Goal: Transaction & Acquisition: Purchase product/service

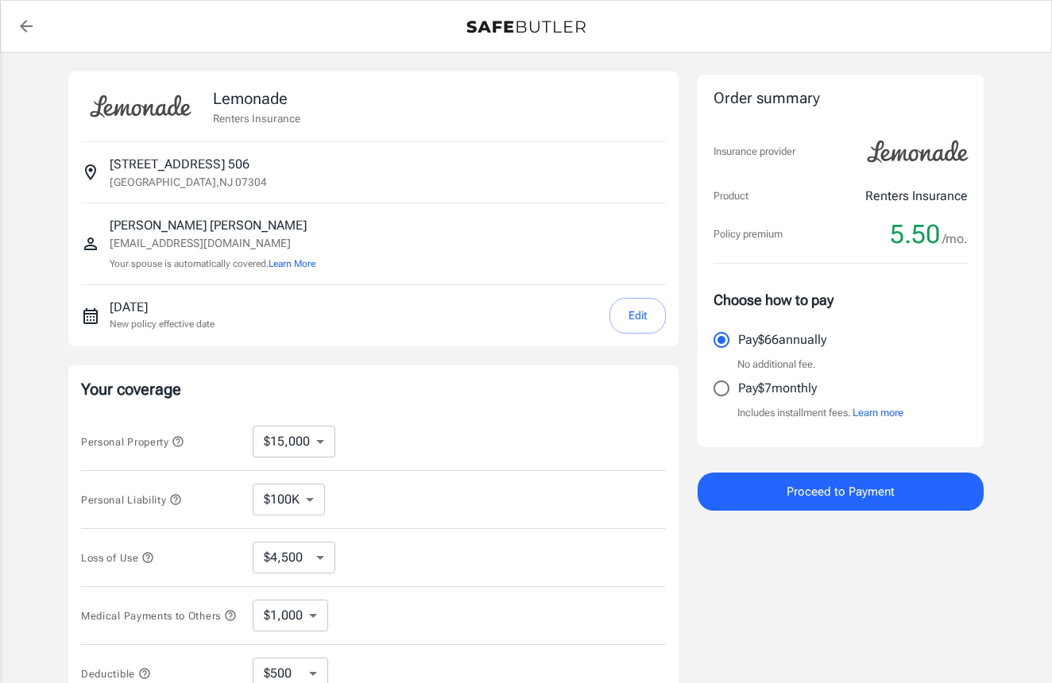
select select "15000"
select select "500"
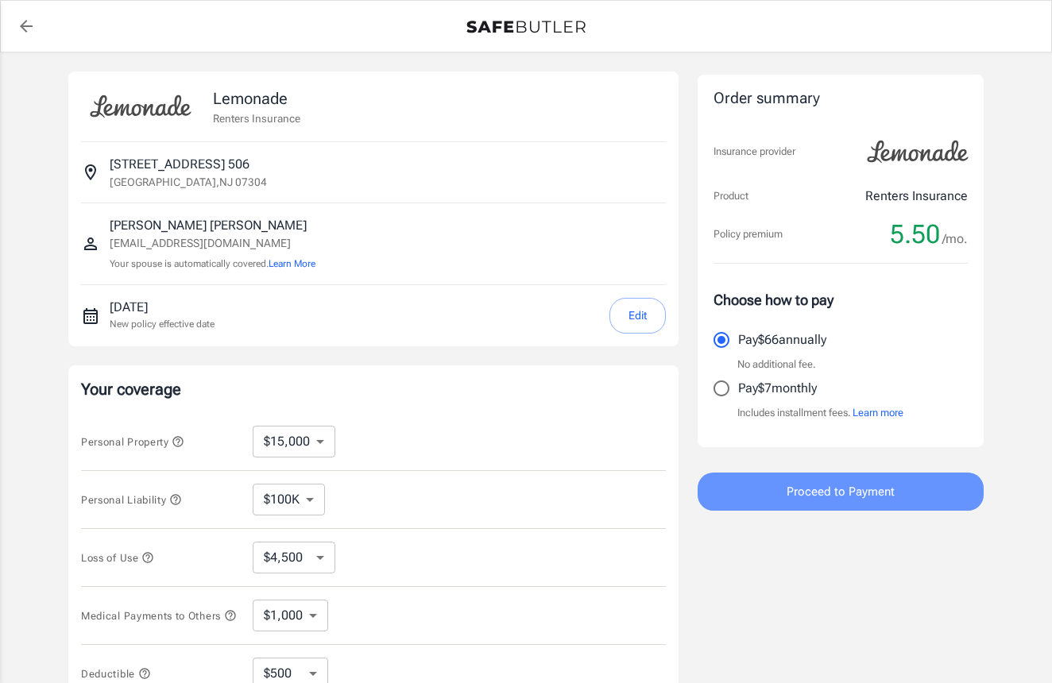
click at [760, 489] on button "Proceed to Payment" at bounding box center [841, 492] width 286 height 38
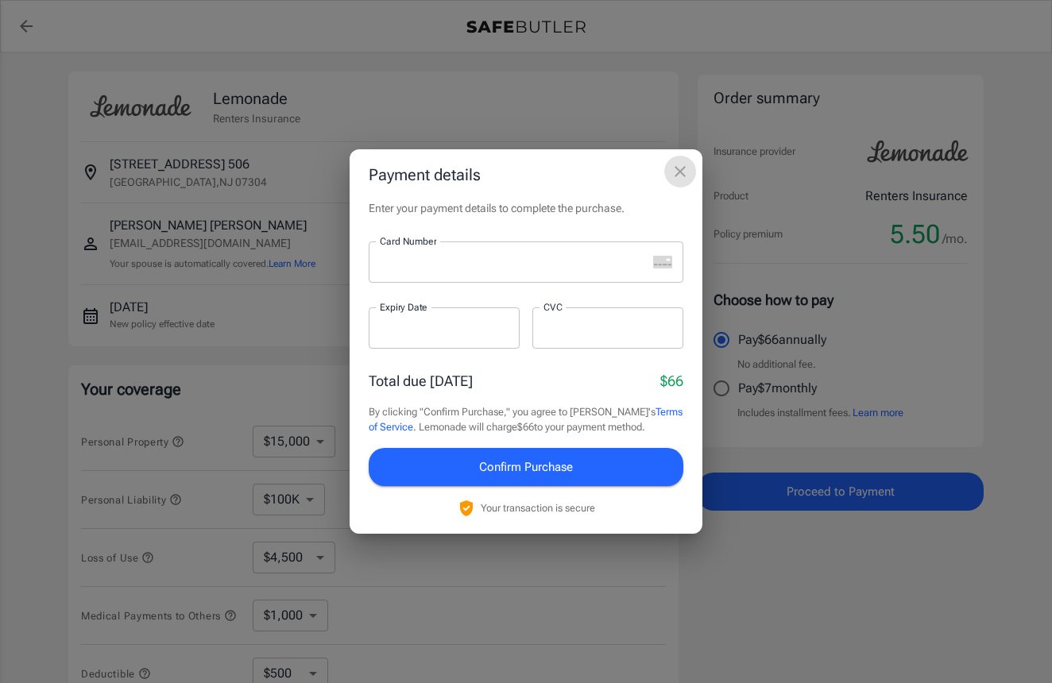
click at [681, 163] on icon "close" at bounding box center [680, 171] width 19 height 19
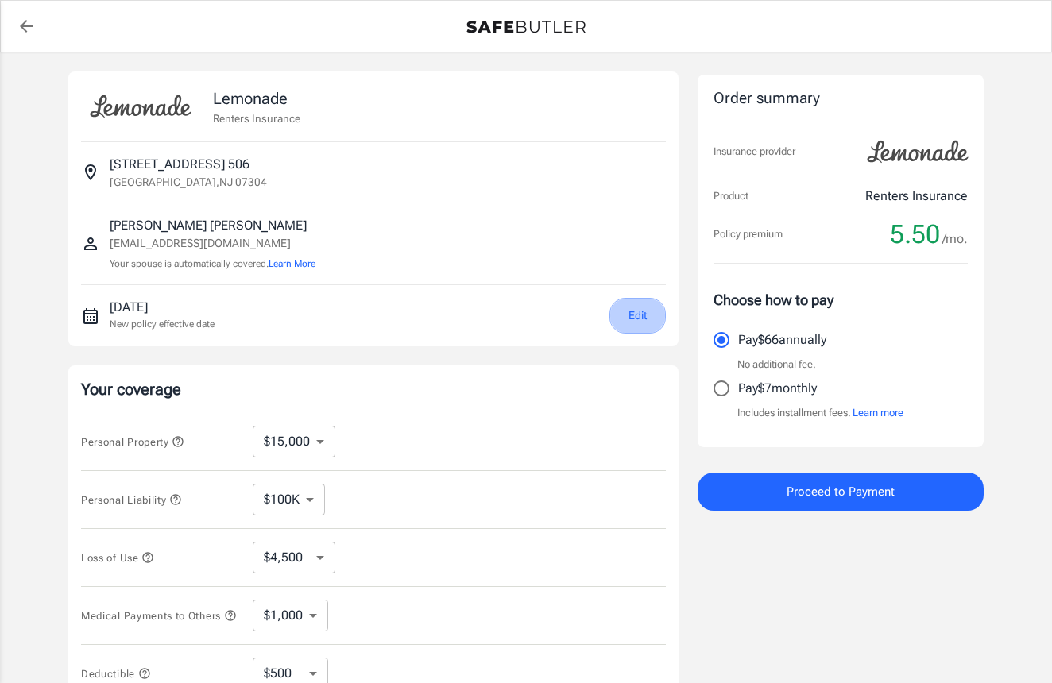
click at [636, 310] on button "Edit" at bounding box center [637, 316] width 56 height 36
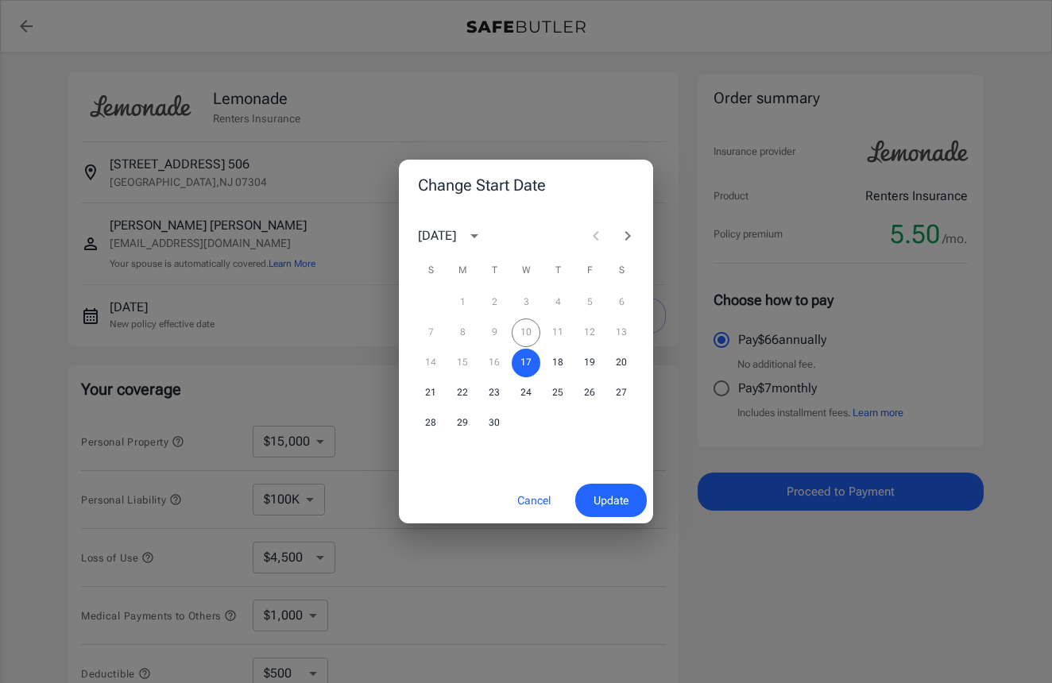
click at [528, 331] on div "7 8 9 10 11 12 13" at bounding box center [526, 333] width 254 height 29
click at [533, 509] on button "Cancel" at bounding box center [534, 501] width 70 height 34
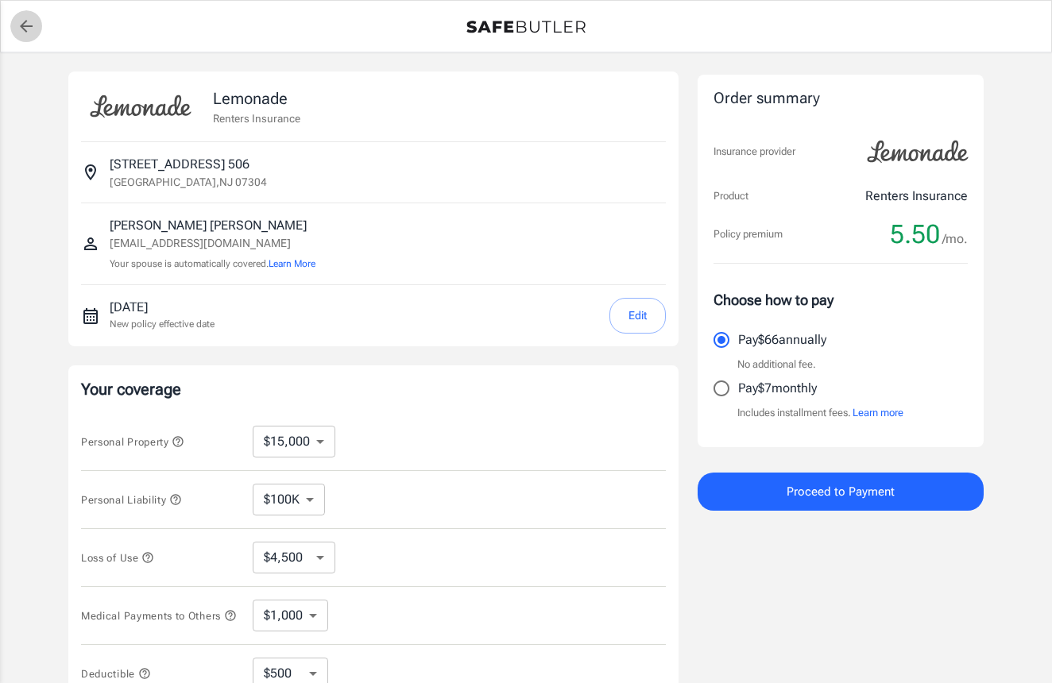
click at [23, 22] on icon "back to quotes" at bounding box center [26, 26] width 19 height 19
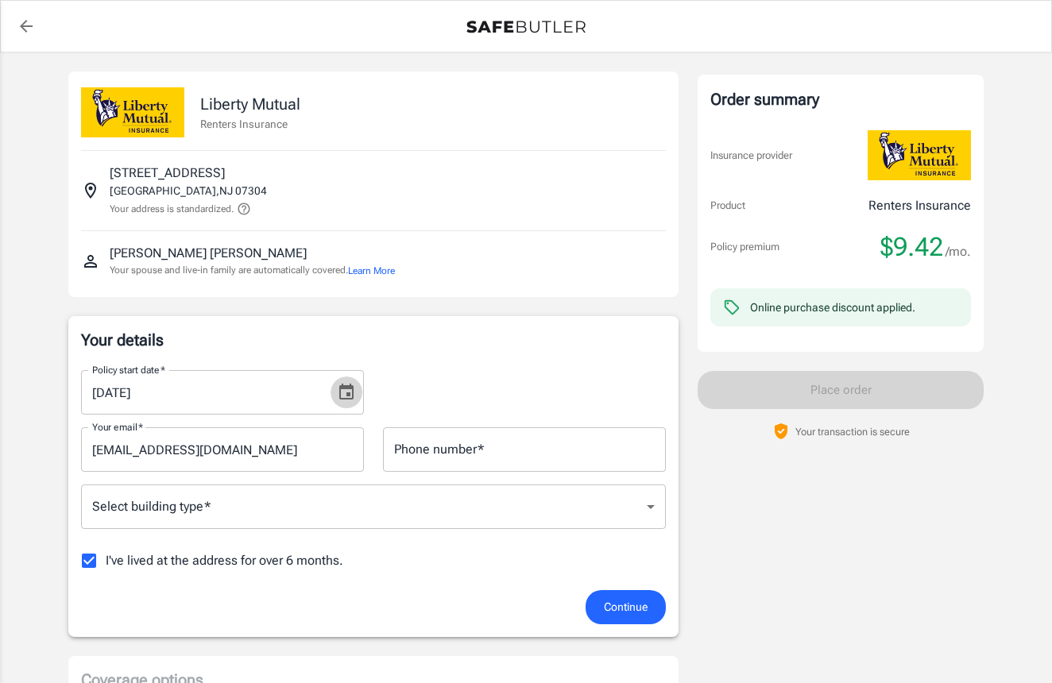
click at [340, 396] on icon "Choose date, selected date is Sep 13, 2025" at bounding box center [346, 392] width 14 height 16
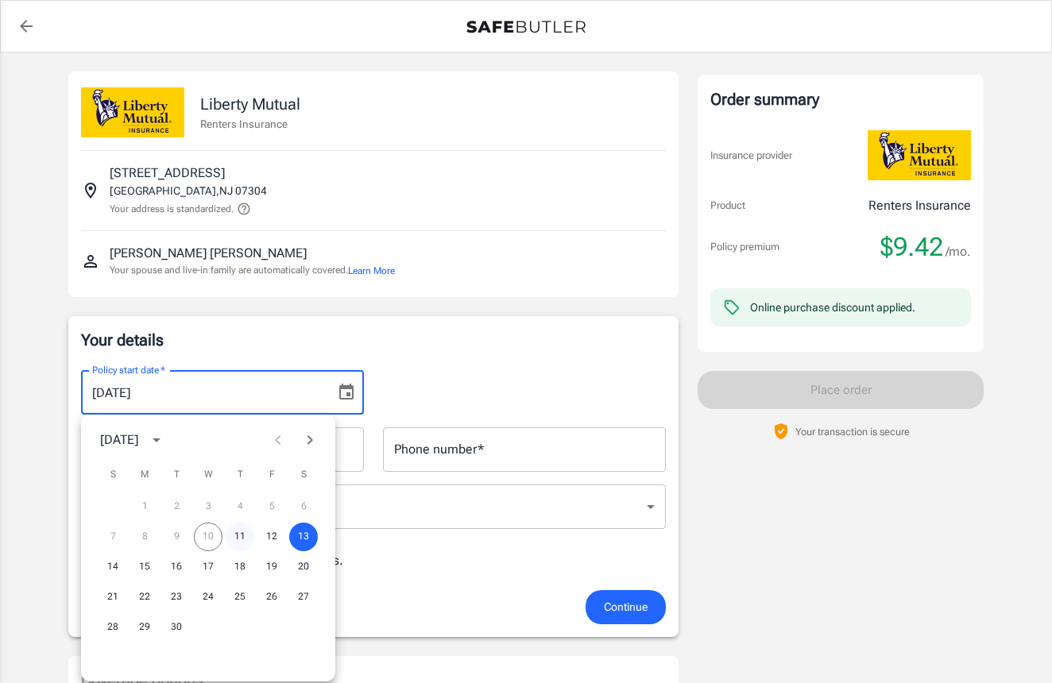
click at [240, 536] on button "11" at bounding box center [240, 537] width 29 height 29
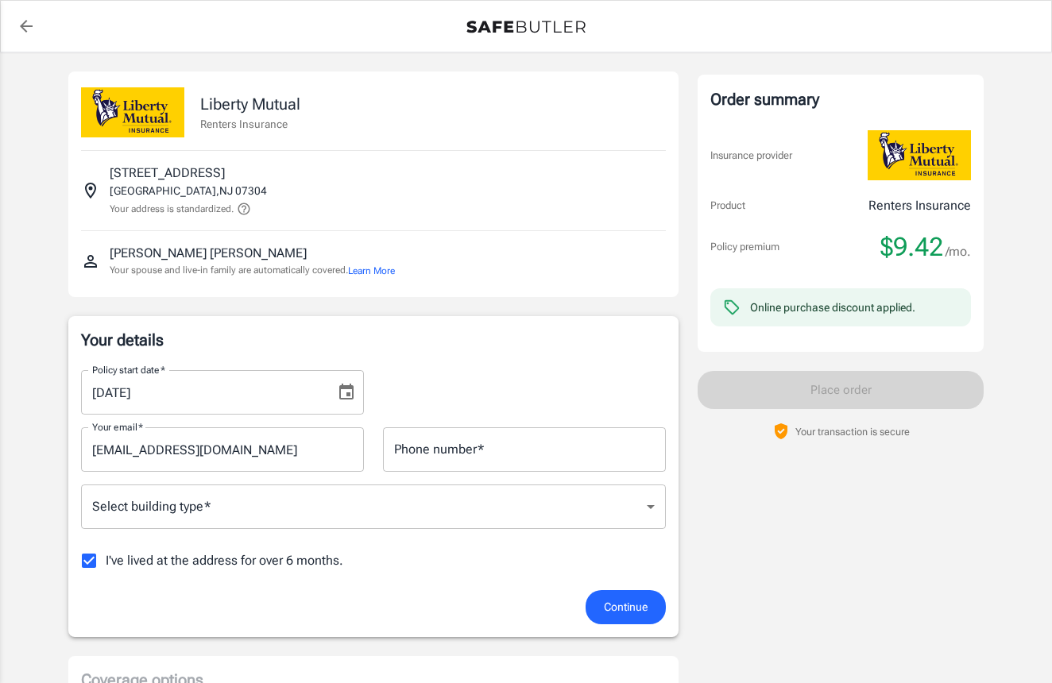
type input "[DATE]"
type input "[EMAIL_ADDRESS][PERSON_NAME][DOMAIN_NAME]"
type input "2124708793"
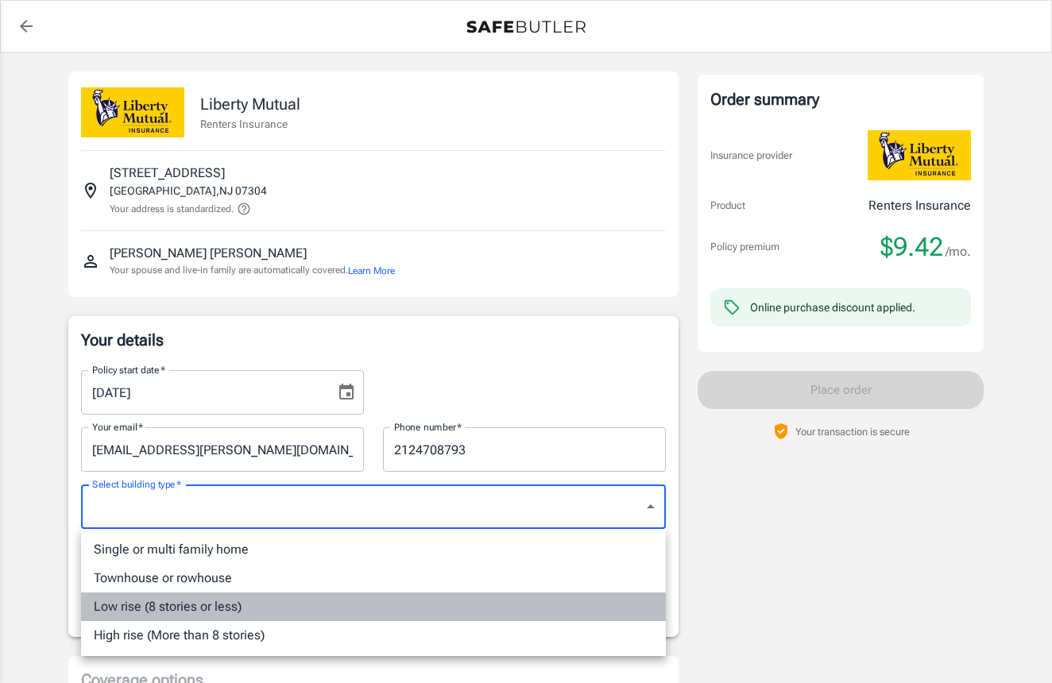
click at [297, 598] on li "Low rise (8 stories or less)" at bounding box center [373, 607] width 585 height 29
type input "lowrise"
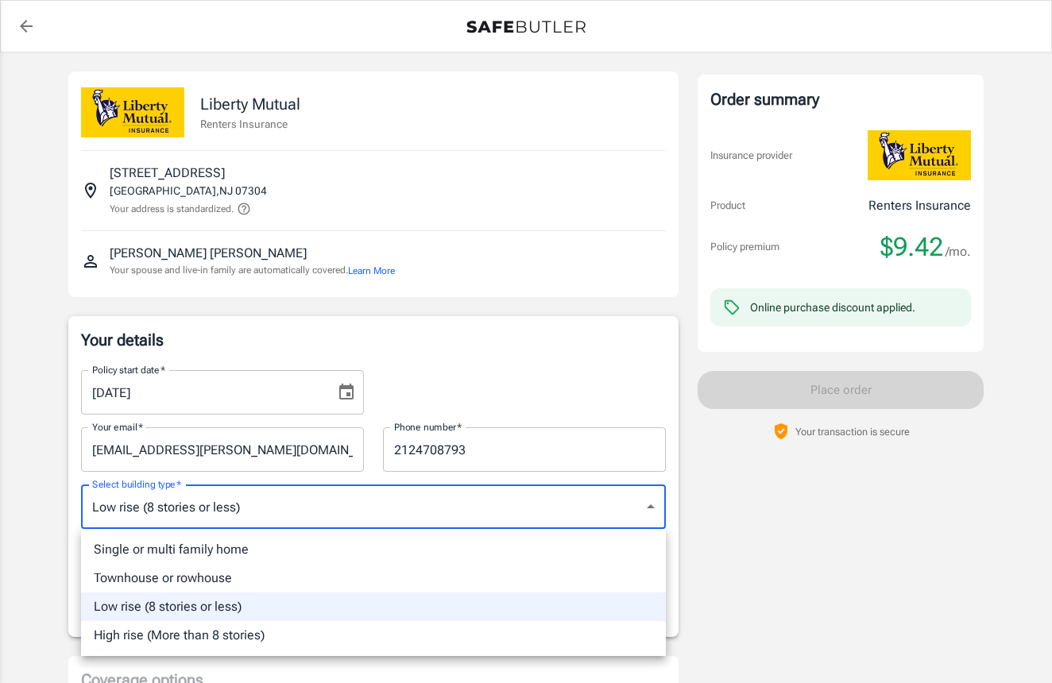
click at [56, 438] on div at bounding box center [526, 341] width 1052 height 683
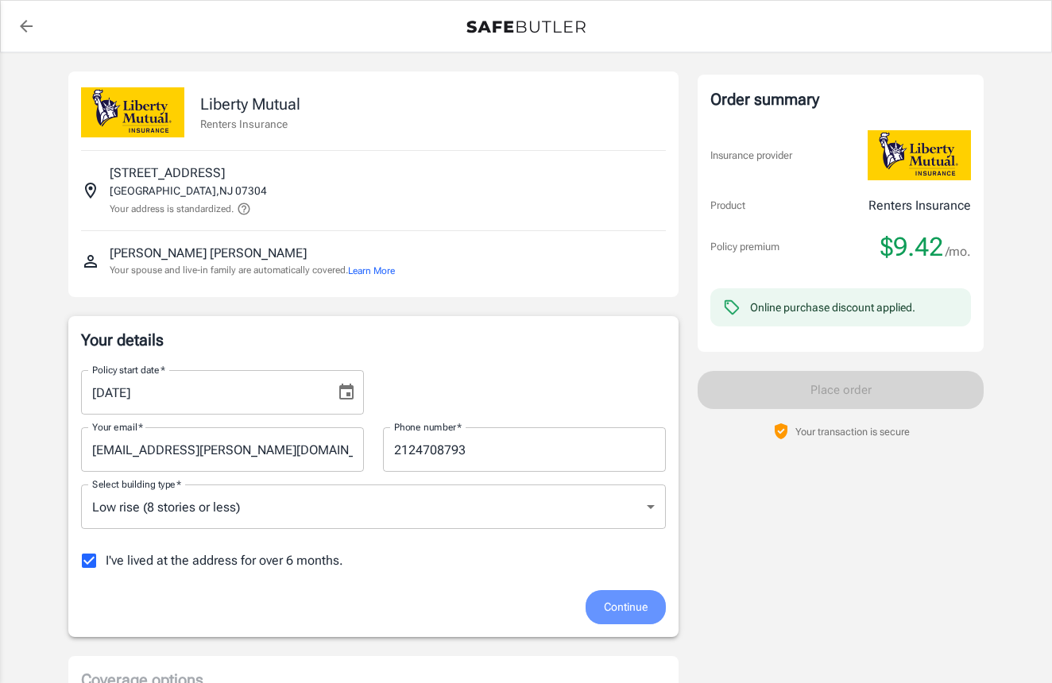
click at [626, 603] on span "Continue" at bounding box center [626, 608] width 44 height 20
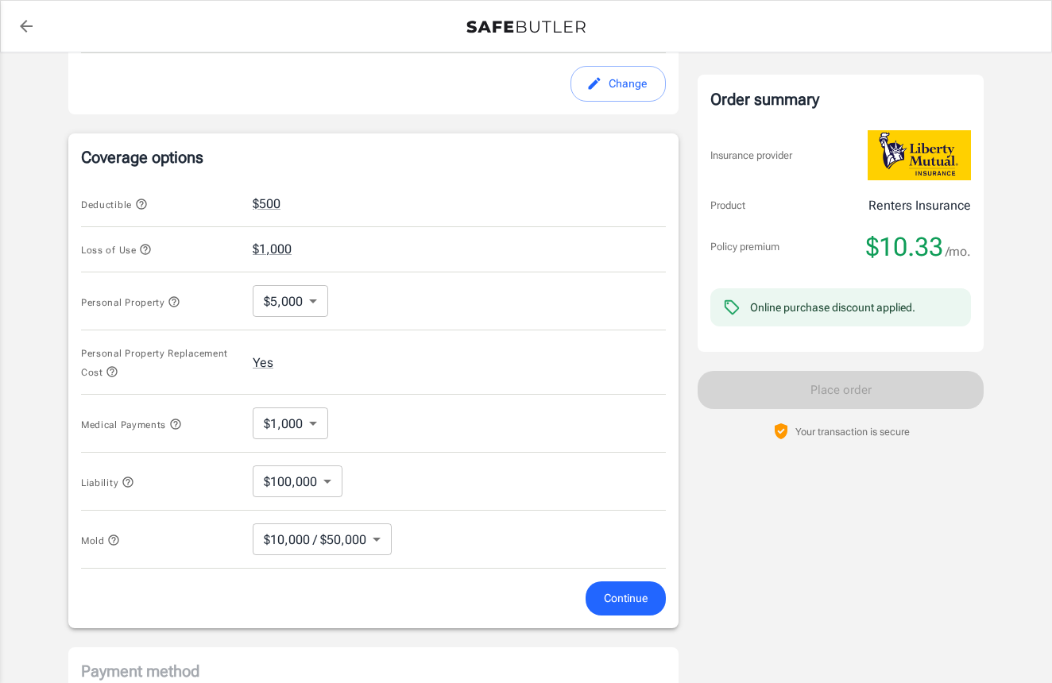
scroll to position [538, 0]
click at [311, 306] on body "Policy premium $ 10.33 /mo Liberty Mutual Renters Insurance [STREET_ADDRESS] Yo…" at bounding box center [526, 249] width 1052 height 1575
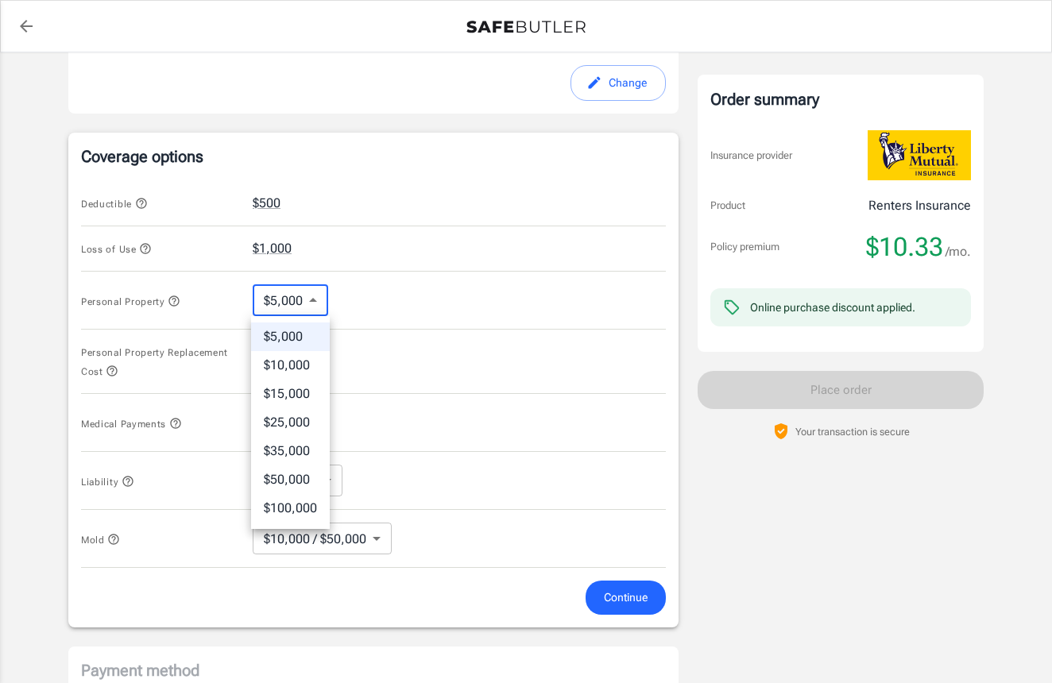
click at [309, 424] on li "$25,000" at bounding box center [290, 422] width 79 height 29
click at [300, 292] on body "Policy premium $ 10.33 /mo Liberty Mutual Renters Insurance [STREET_ADDRESS] Yo…" at bounding box center [526, 249] width 1052 height 1575
click at [306, 474] on li "$50,000" at bounding box center [294, 480] width 82 height 29
click at [319, 297] on body "Policy premium $ 10.33 /mo Liberty Mutual Renters Insurance [STREET_ADDRESS] Yo…" at bounding box center [526, 249] width 1052 height 1575
click at [293, 506] on li "$100,000" at bounding box center [294, 508] width 82 height 29
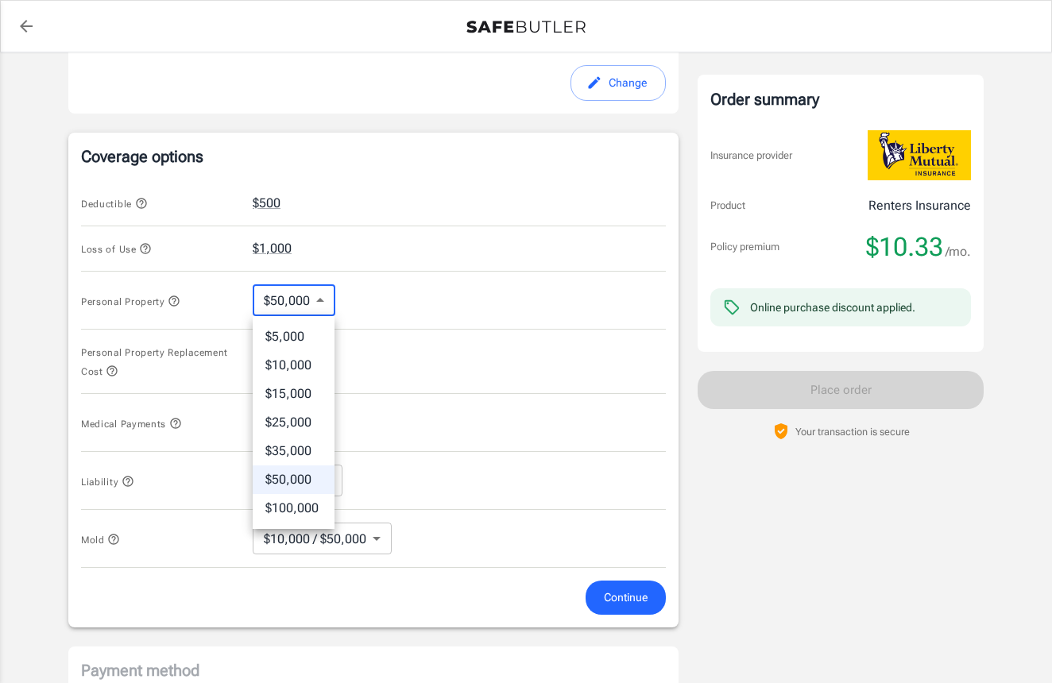
type input "100000"
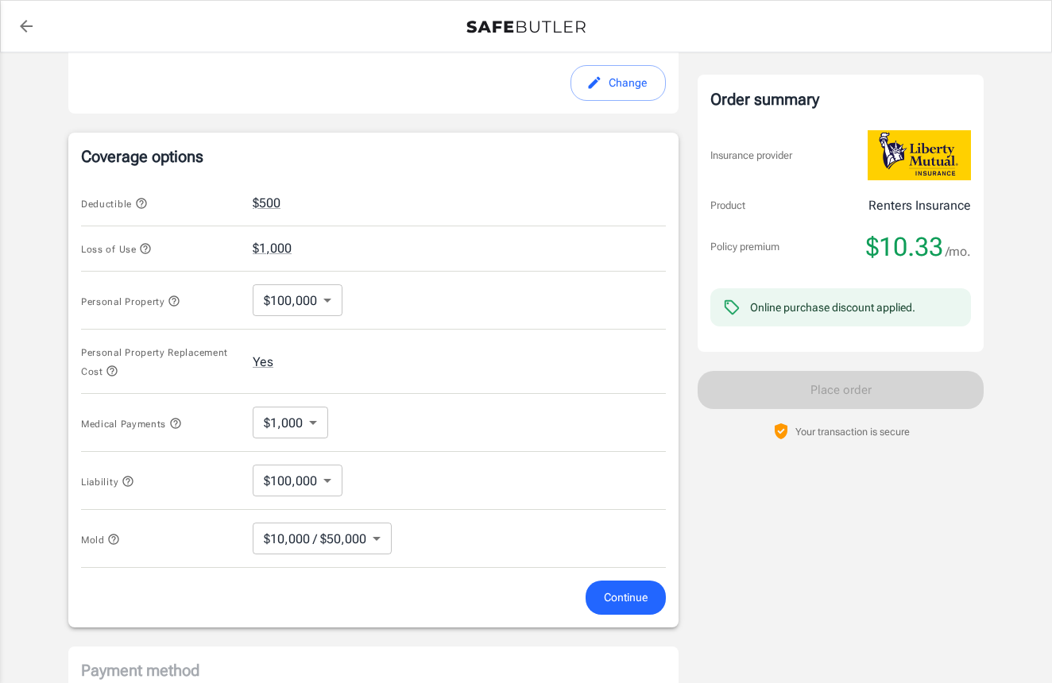
click at [337, 358] on div "Personal Property Replacement Cost Yes" at bounding box center [373, 362] width 585 height 64
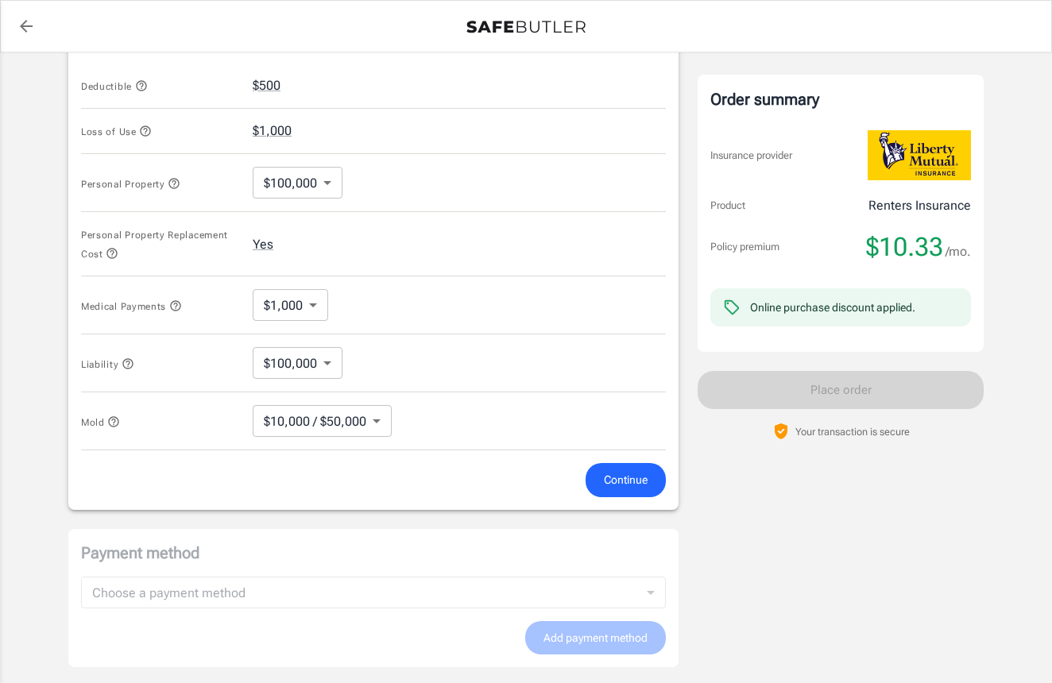
scroll to position [658, 0]
click at [301, 301] on body "Policy premium $ 10.33 /mo Liberty Mutual Renters Insurance [STREET_ADDRESS] Yo…" at bounding box center [526, 129] width 1052 height 1575
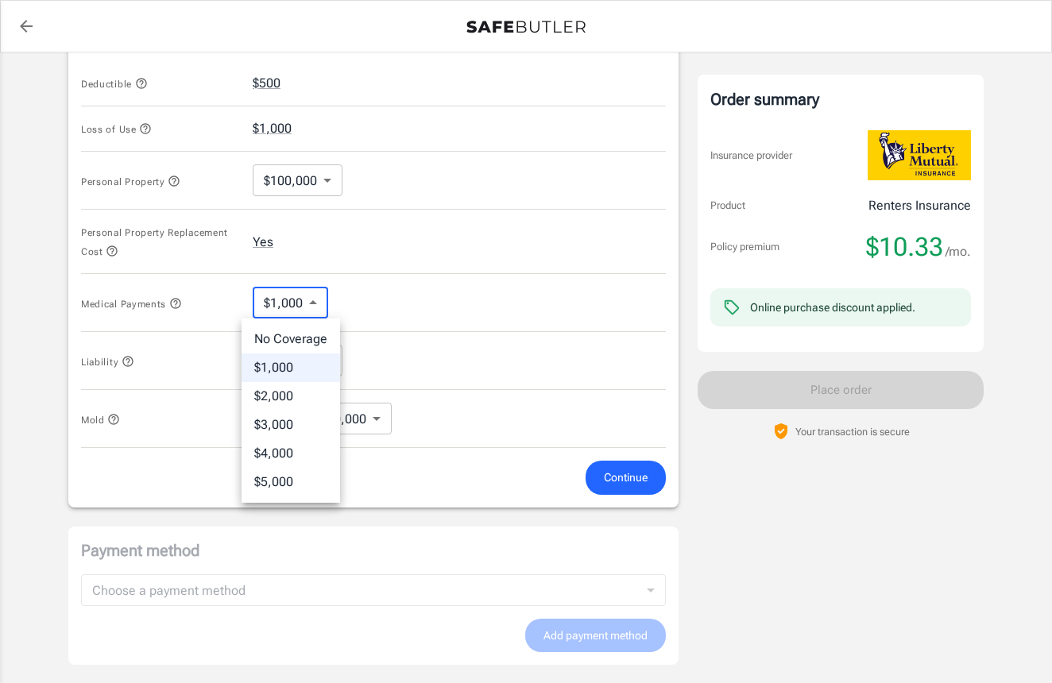
click at [294, 486] on li "$5,000" at bounding box center [291, 482] width 99 height 29
type input "5000"
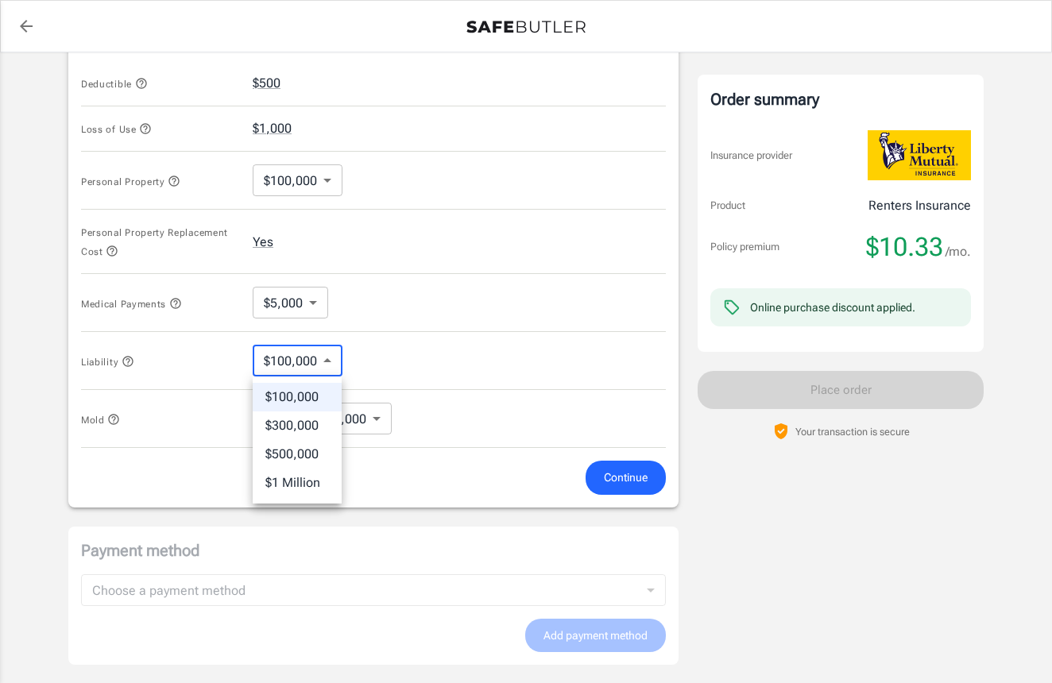
click at [307, 366] on body "Policy premium $ 10.33 /mo Liberty Mutual Renters Insurance [STREET_ADDRESS] Yo…" at bounding box center [526, 129] width 1052 height 1575
click at [307, 366] on div at bounding box center [526, 341] width 1052 height 683
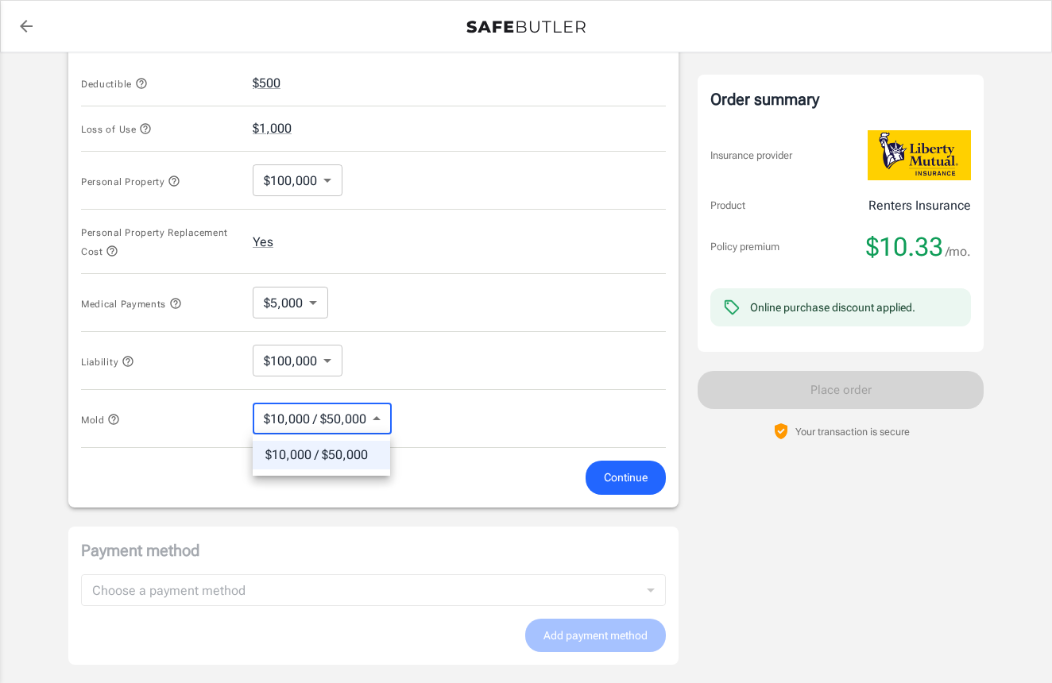
click at [367, 424] on body "Policy premium $ 10.33 /mo Liberty Mutual Renters Insurance [STREET_ADDRESS] Yo…" at bounding box center [526, 129] width 1052 height 1575
click at [367, 424] on div at bounding box center [526, 341] width 1052 height 683
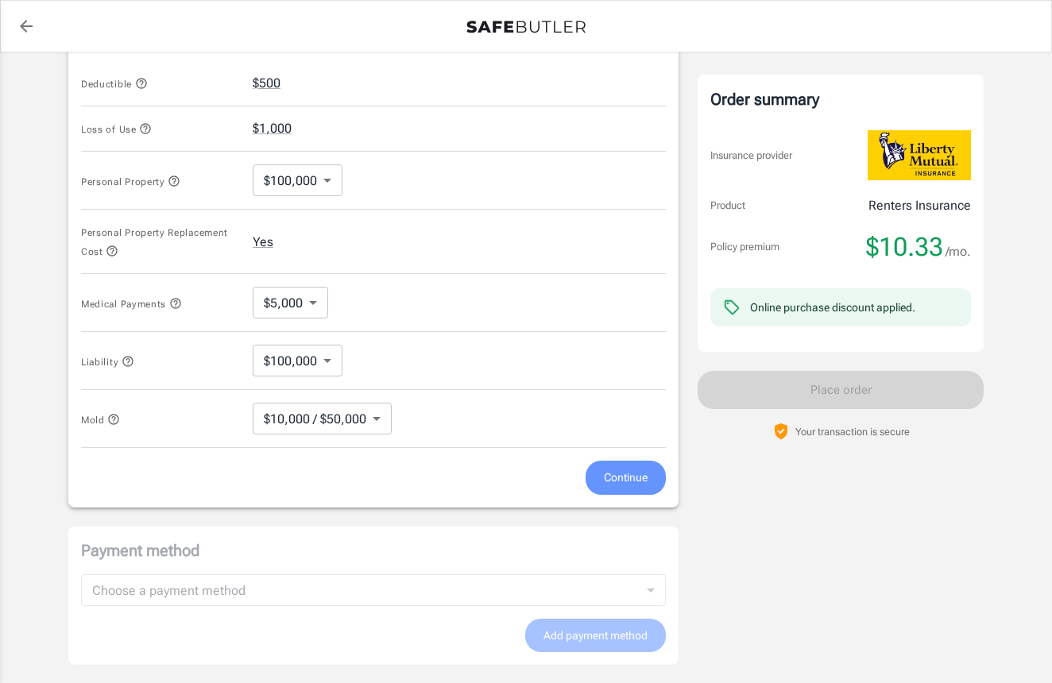
click at [635, 477] on span "Continue" at bounding box center [626, 478] width 44 height 20
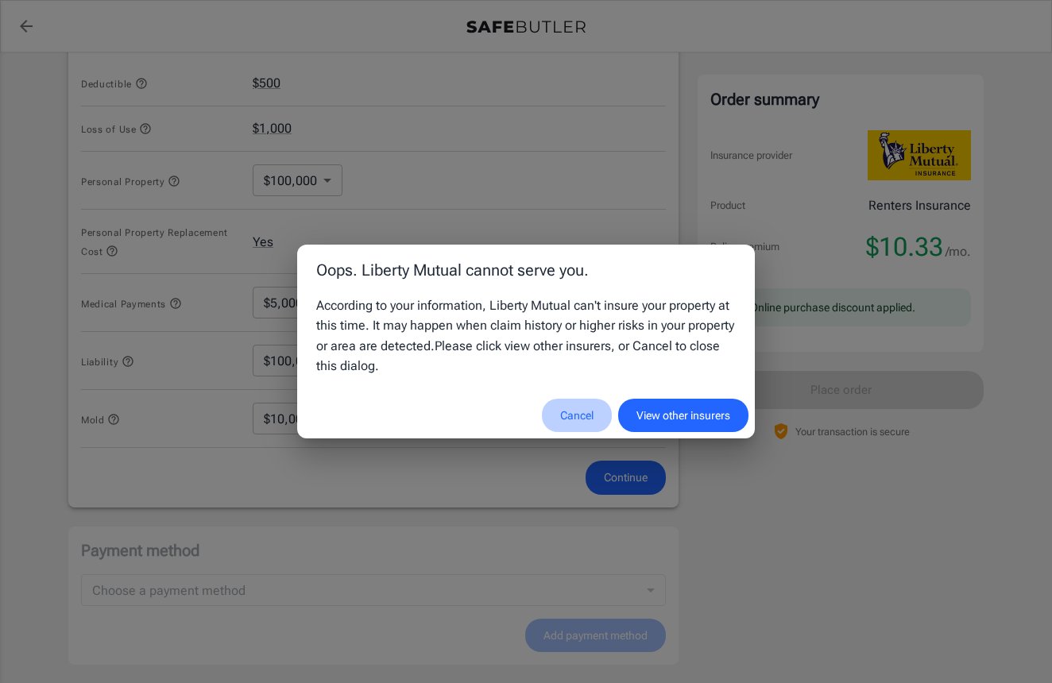
click at [583, 419] on button "Cancel" at bounding box center [577, 416] width 70 height 34
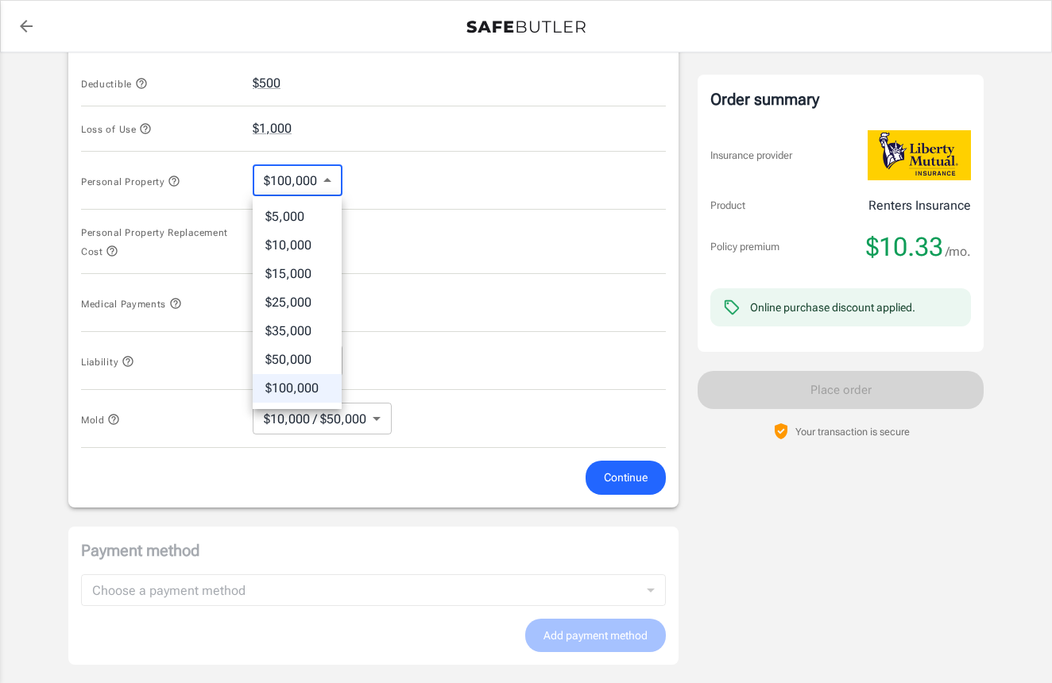
click at [296, 186] on body "Policy premium $ 10.33 /mo Liberty Mutual Renters Insurance [STREET_ADDRESS] Yo…" at bounding box center [526, 129] width 1052 height 1575
click at [438, 238] on div at bounding box center [526, 341] width 1052 height 683
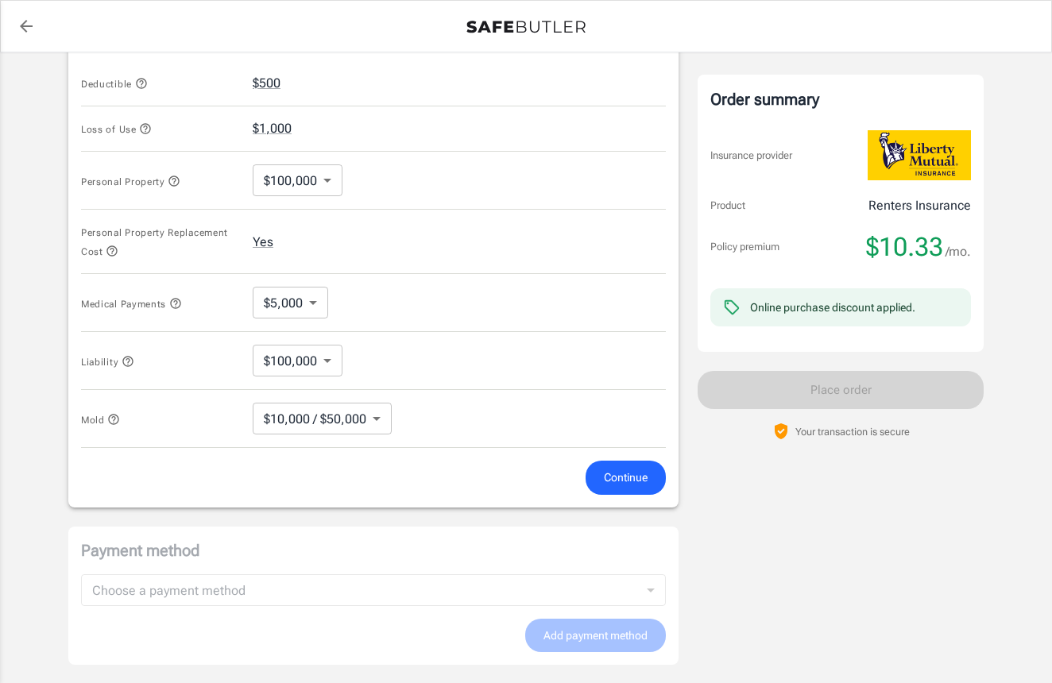
click at [437, 238] on div "Personal Property Replacement Cost Yes" at bounding box center [373, 242] width 585 height 64
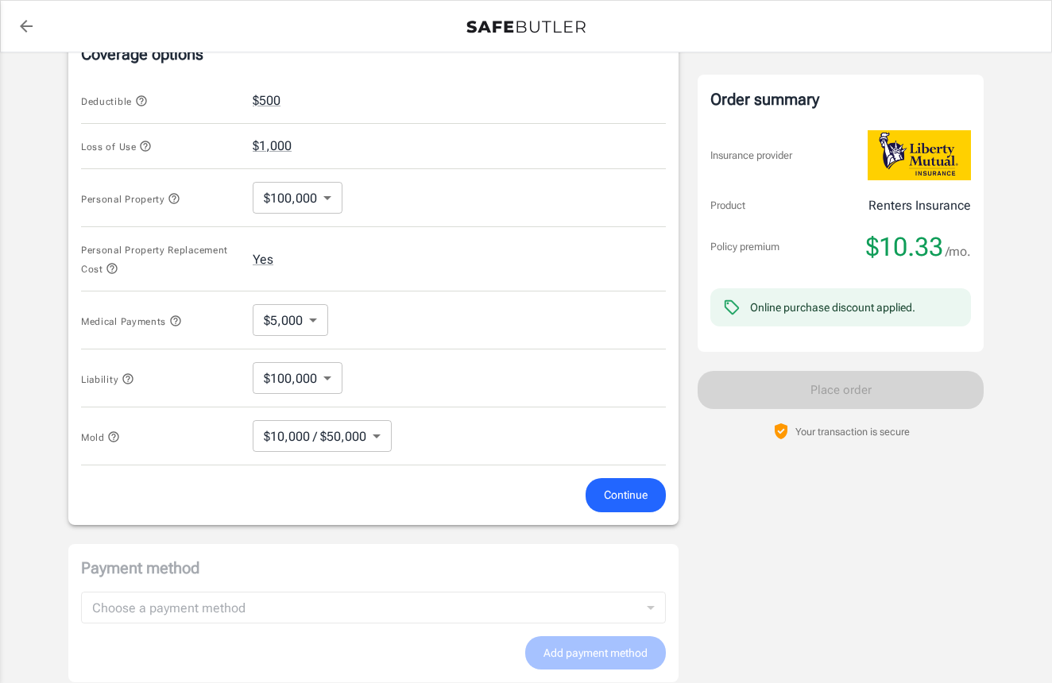
scroll to position [617, 0]
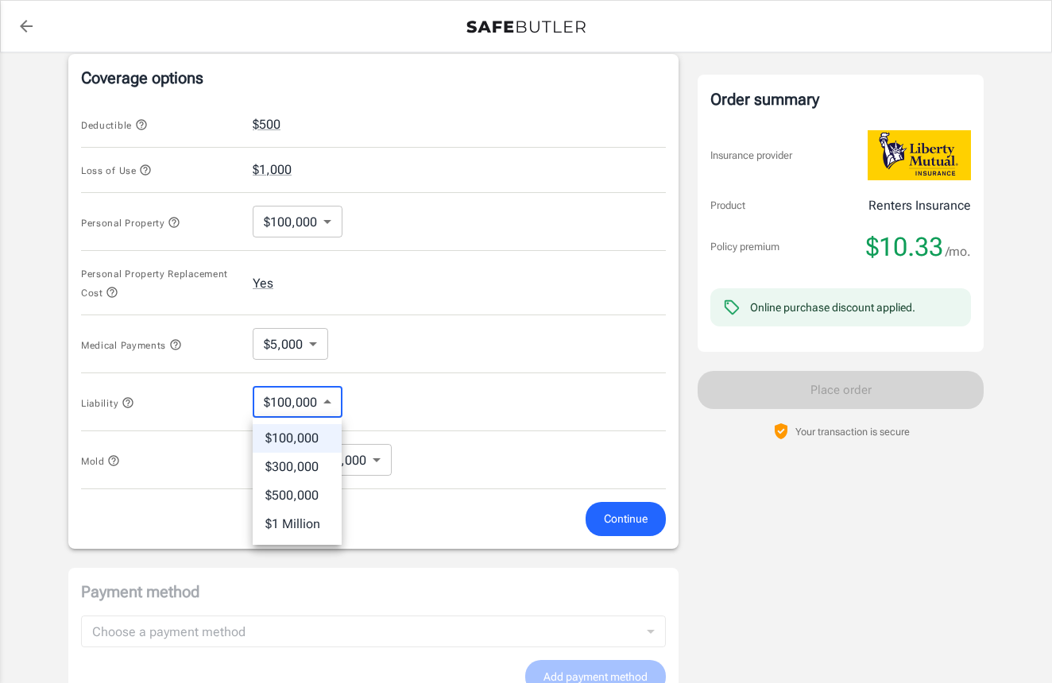
click at [285, 389] on body "Policy premium $ 10.33 /mo Liberty Mutual Renters Insurance [STREET_ADDRESS] Yo…" at bounding box center [526, 170] width 1052 height 1575
click at [285, 389] on div at bounding box center [526, 341] width 1052 height 683
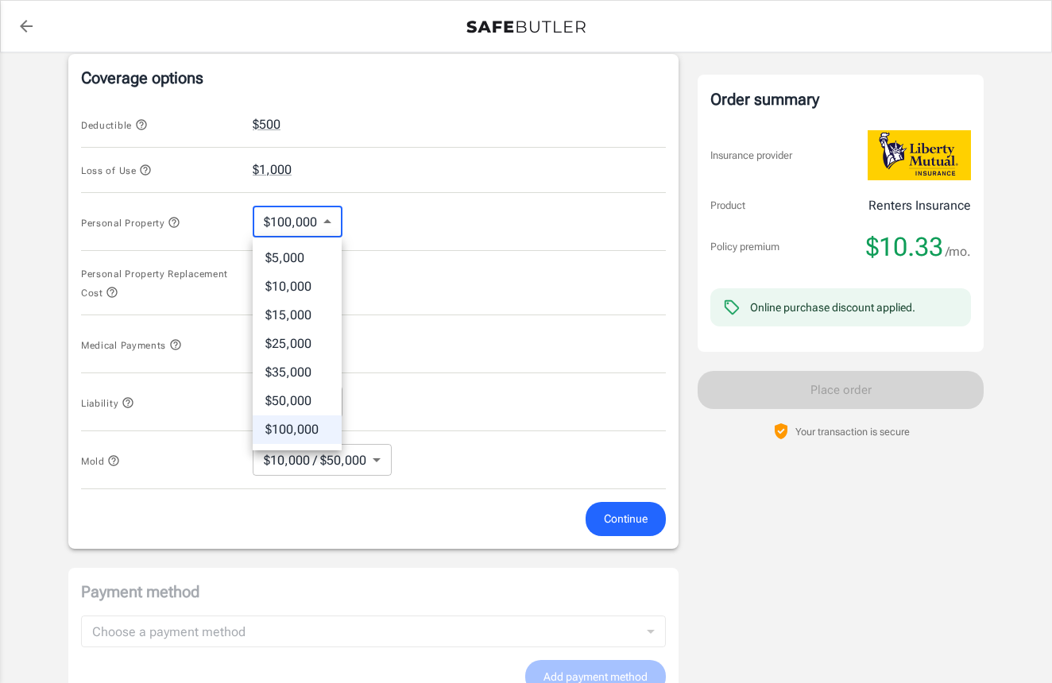
click at [323, 224] on body "Policy premium $ 10.33 /mo Liberty Mutual Renters Insurance [STREET_ADDRESS] Yo…" at bounding box center [526, 170] width 1052 height 1575
click at [309, 342] on li "$25,000" at bounding box center [297, 344] width 89 height 29
type input "25000"
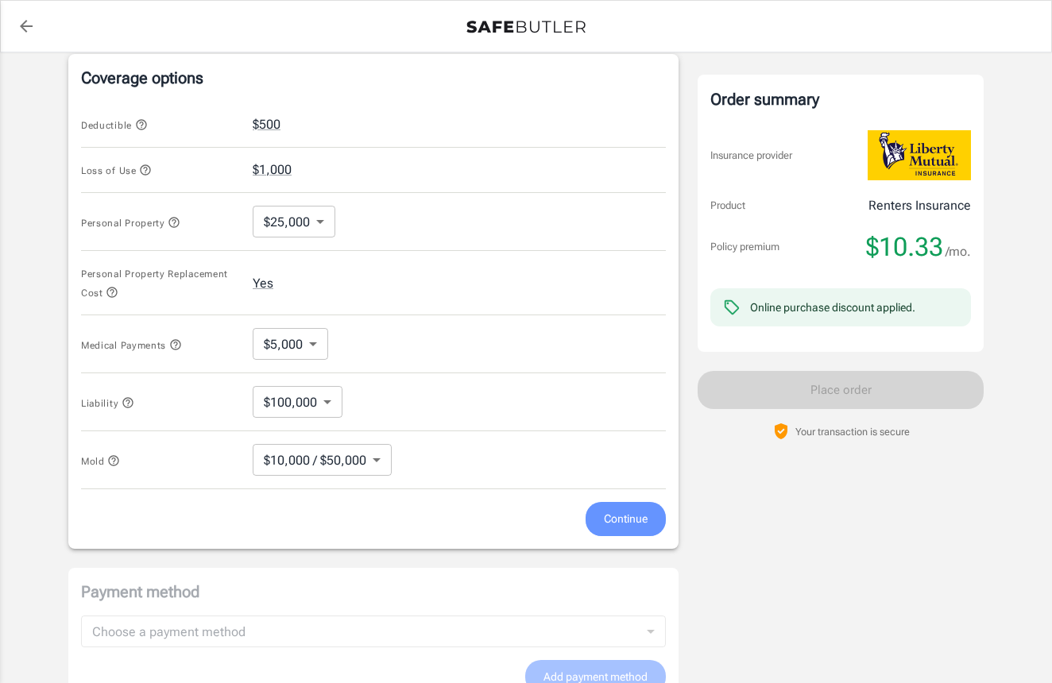
click at [600, 516] on button "Continue" at bounding box center [626, 519] width 80 height 34
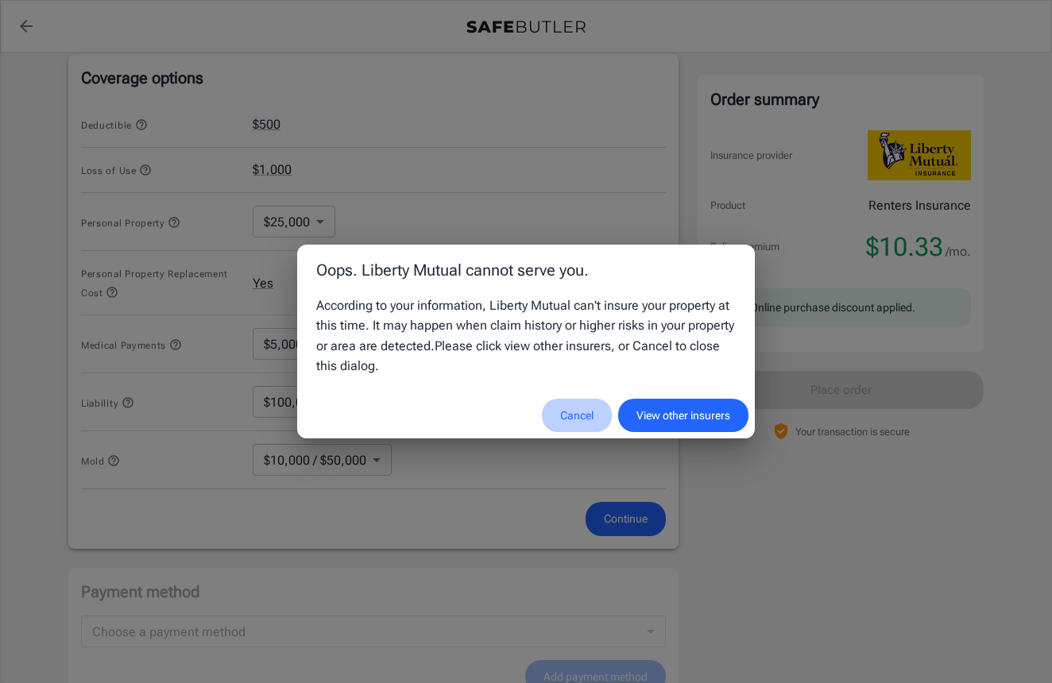
click at [574, 420] on button "Cancel" at bounding box center [577, 416] width 70 height 34
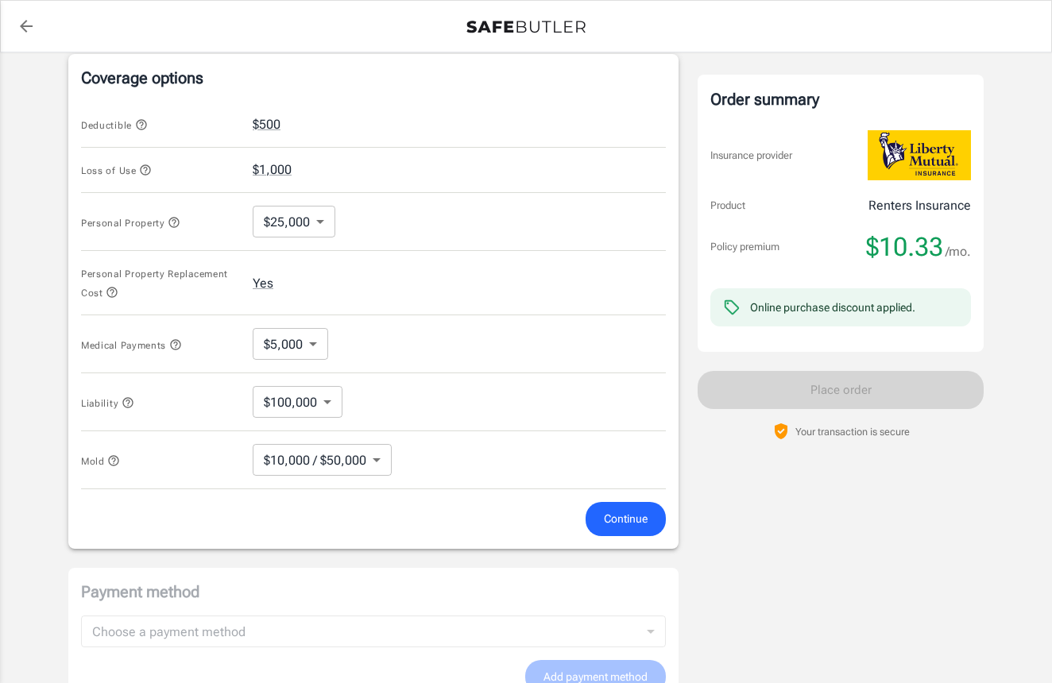
click at [287, 342] on body "Policy premium $ 10.33 /mo Liberty Mutual Renters Insurance [STREET_ADDRESS] Yo…" at bounding box center [526, 170] width 1052 height 1575
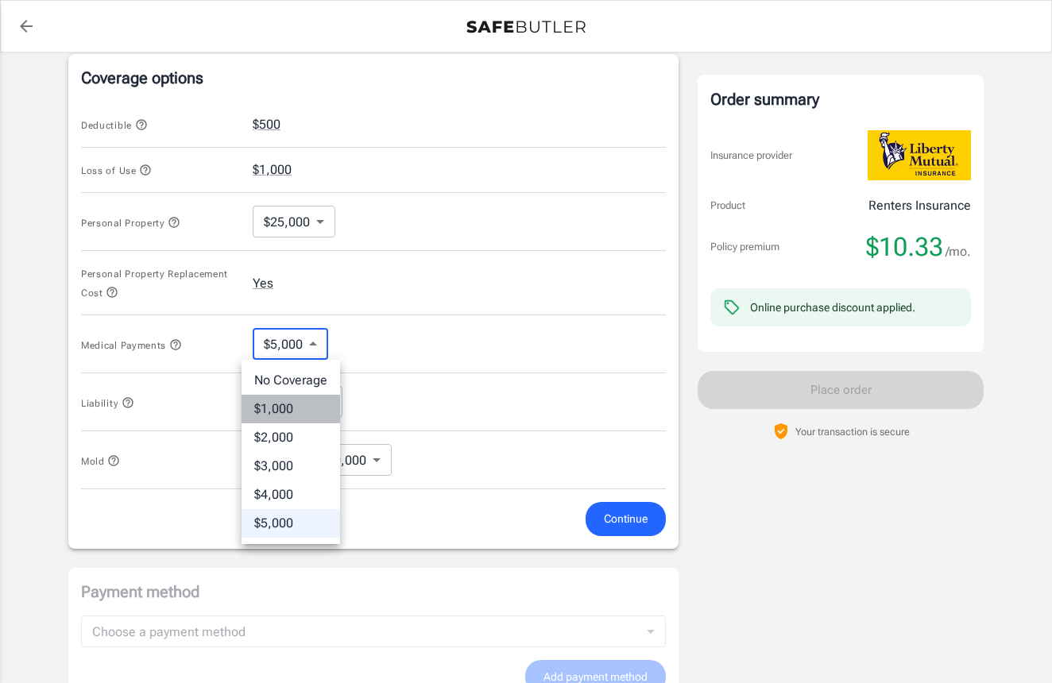
click at [308, 409] on li "$1,000" at bounding box center [291, 409] width 99 height 29
type input "1000"
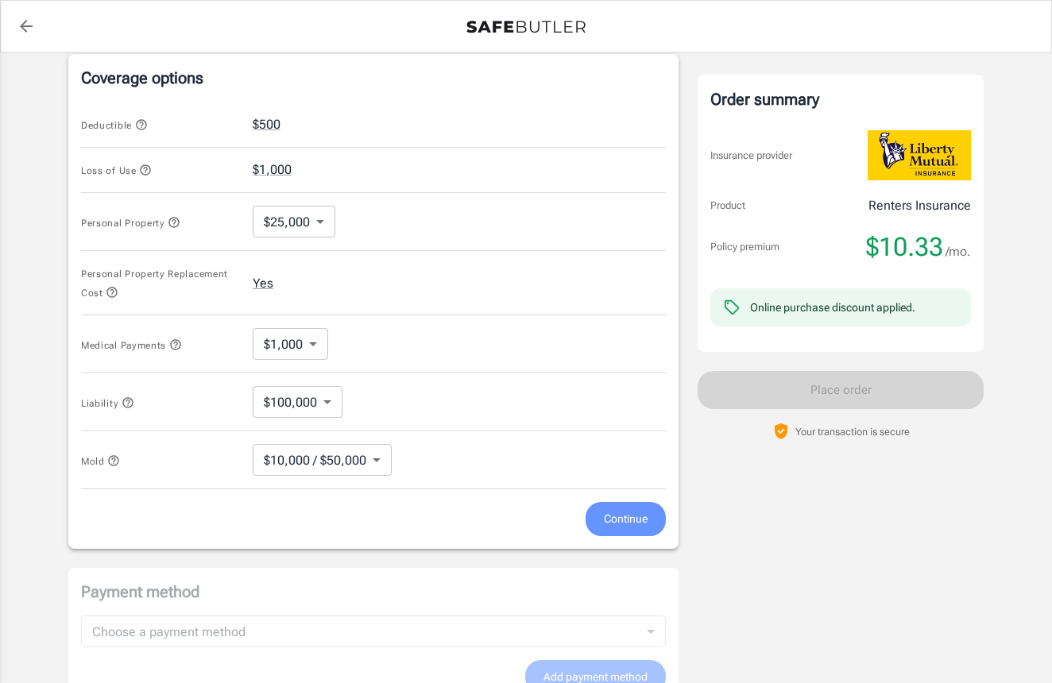
click at [646, 525] on span "Continue" at bounding box center [626, 519] width 44 height 20
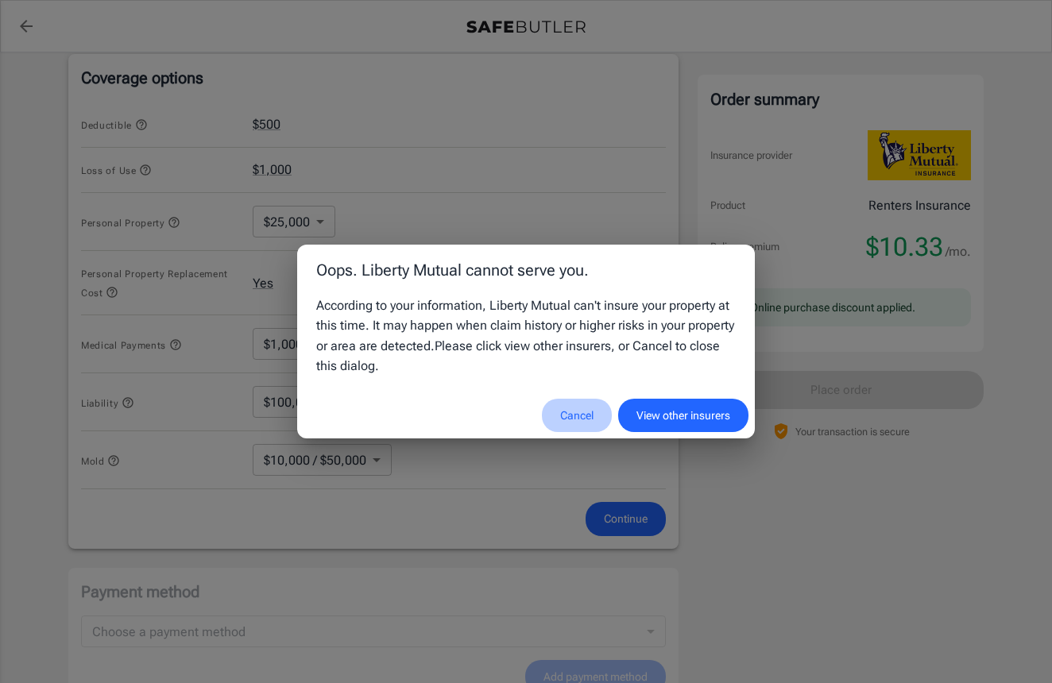
click at [584, 409] on button "Cancel" at bounding box center [577, 416] width 70 height 34
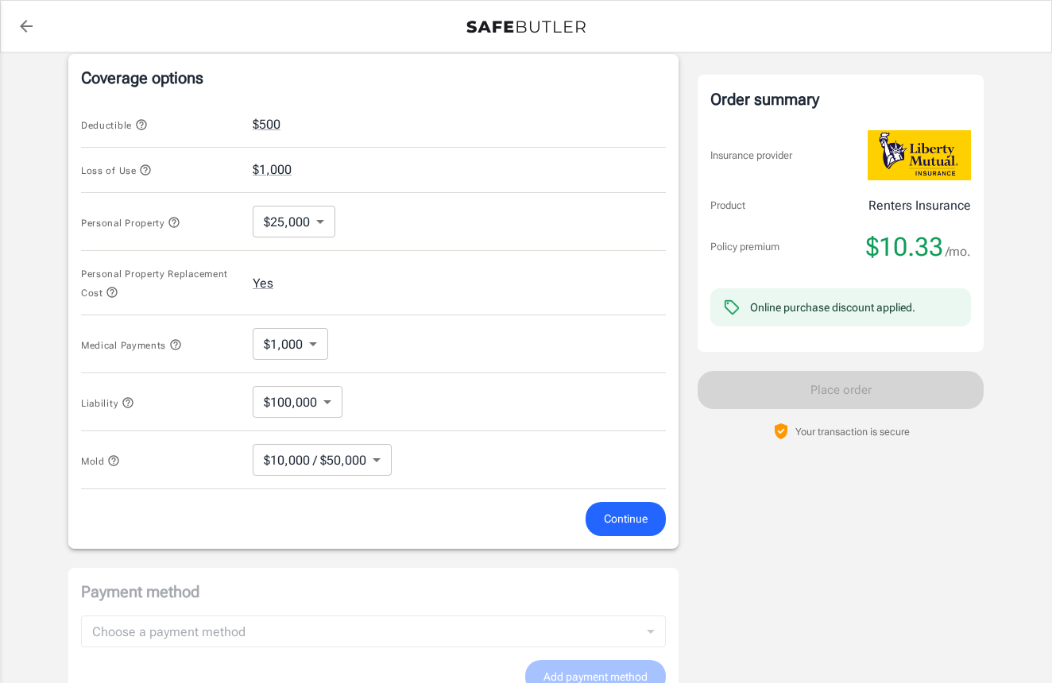
scroll to position [614, 0]
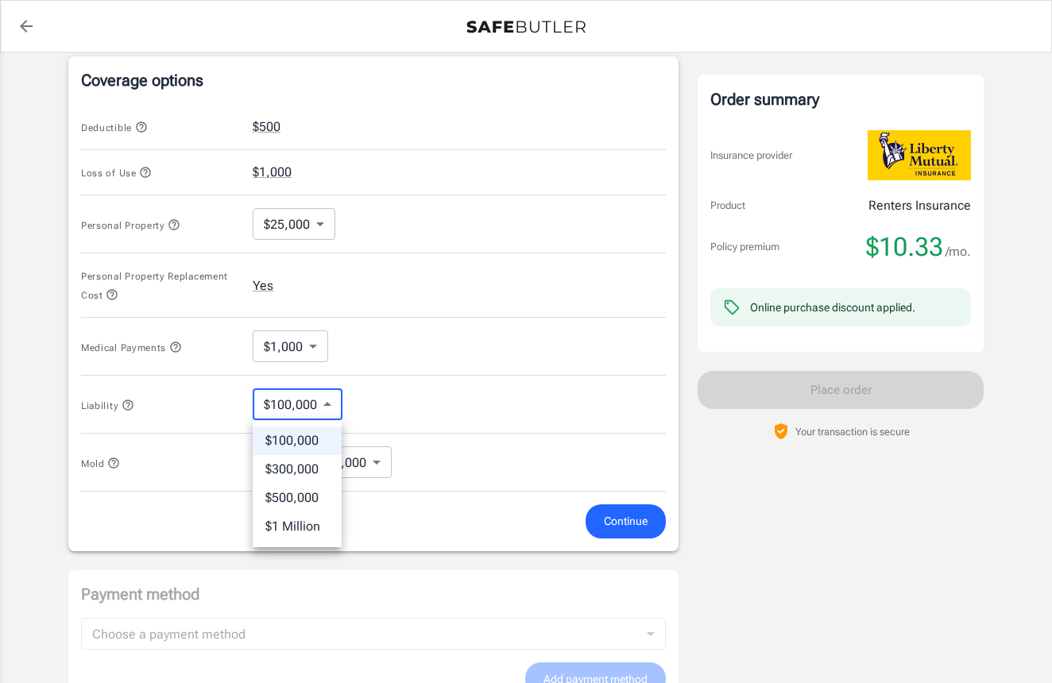
click at [313, 408] on body "Policy premium $ 10.33 /mo Liberty Mutual Renters Insurance [STREET_ADDRESS] Yo…" at bounding box center [526, 173] width 1052 height 1575
click at [313, 408] on div at bounding box center [526, 341] width 1052 height 683
click at [305, 354] on body "Policy premium $ 10.33 /mo Liberty Mutual Renters Insurance [STREET_ADDRESS] Yo…" at bounding box center [526, 173] width 1052 height 1575
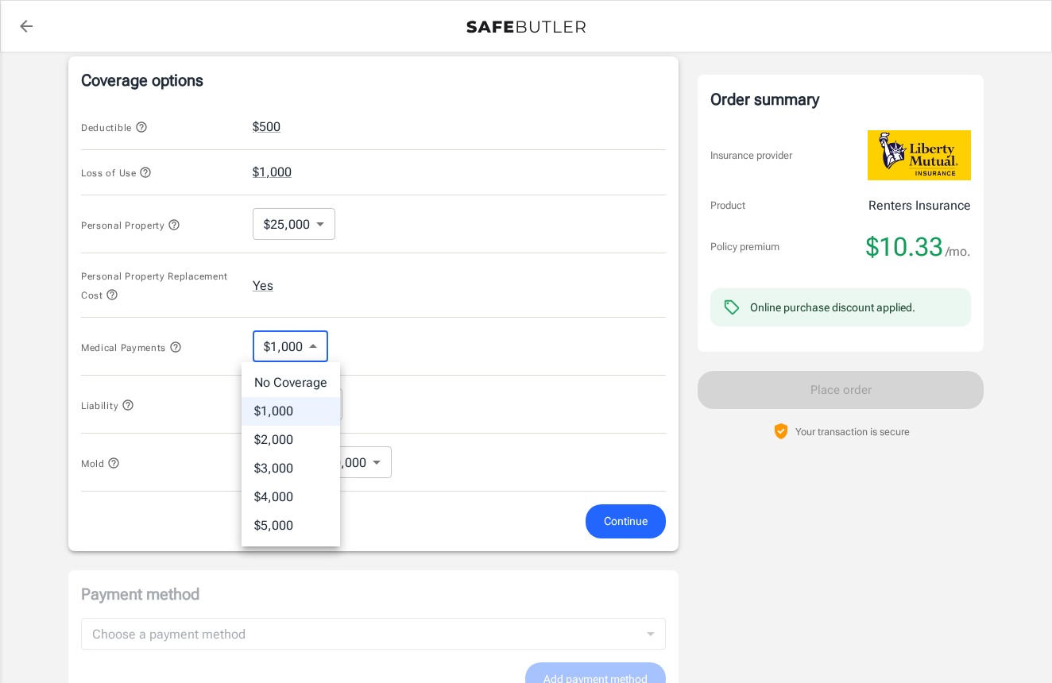
click at [319, 225] on div at bounding box center [526, 341] width 1052 height 683
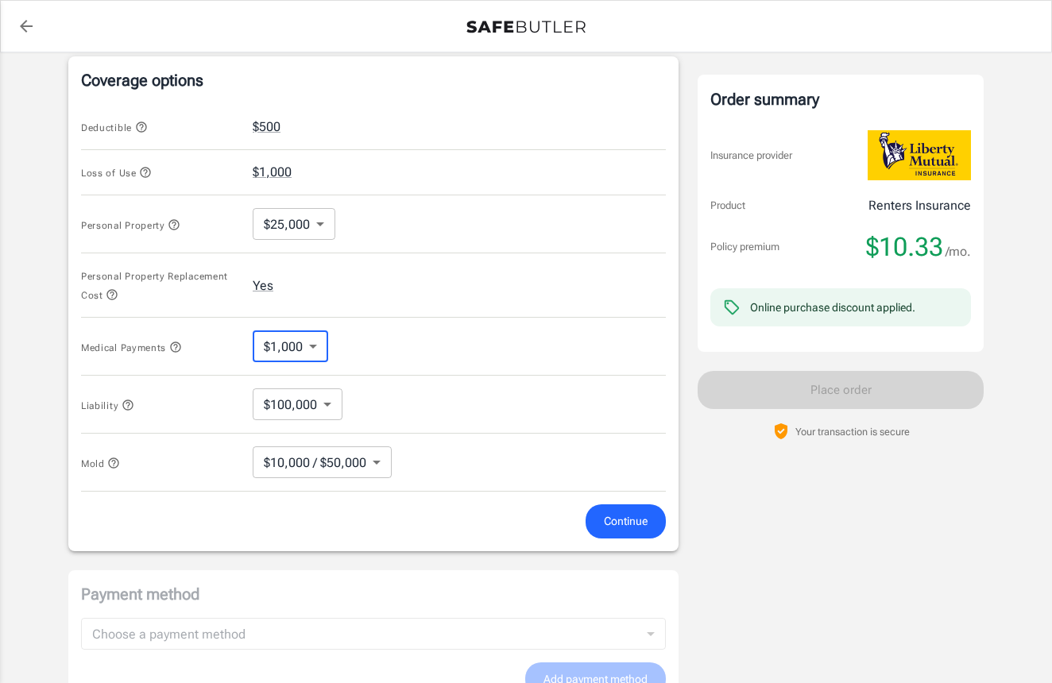
click at [311, 225] on body "Policy premium $ 10.33 /mo Liberty Mutual Renters Insurance [STREET_ADDRESS] Yo…" at bounding box center [526, 173] width 1052 height 1575
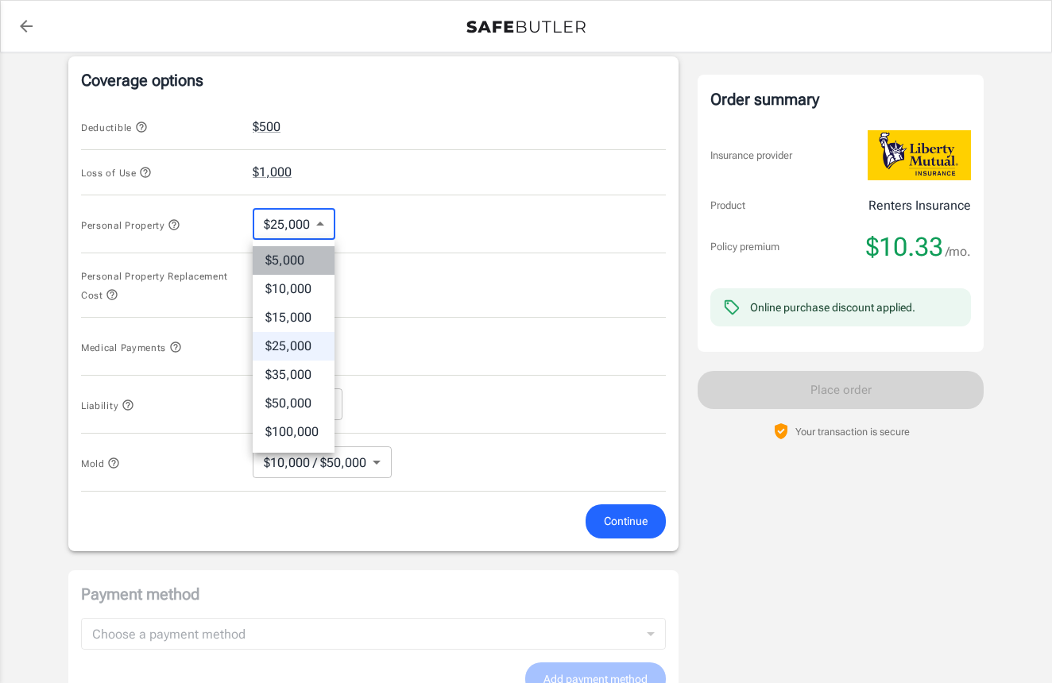
click at [304, 255] on li "$5,000" at bounding box center [294, 260] width 82 height 29
type input "5000"
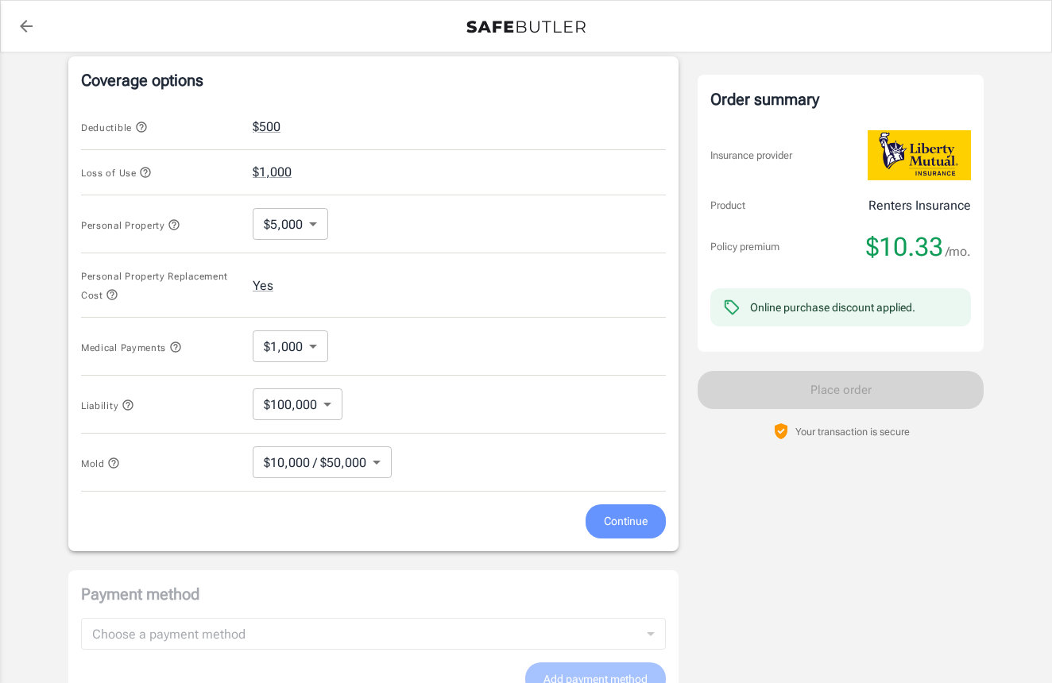
click at [622, 525] on span "Continue" at bounding box center [626, 522] width 44 height 20
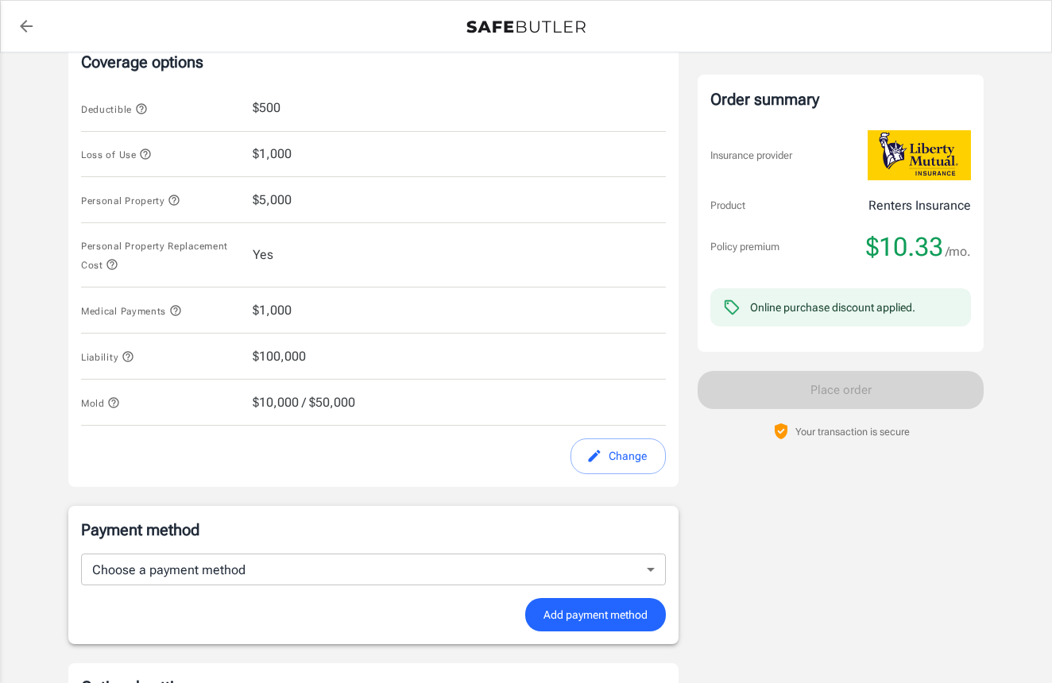
scroll to position [625, 0]
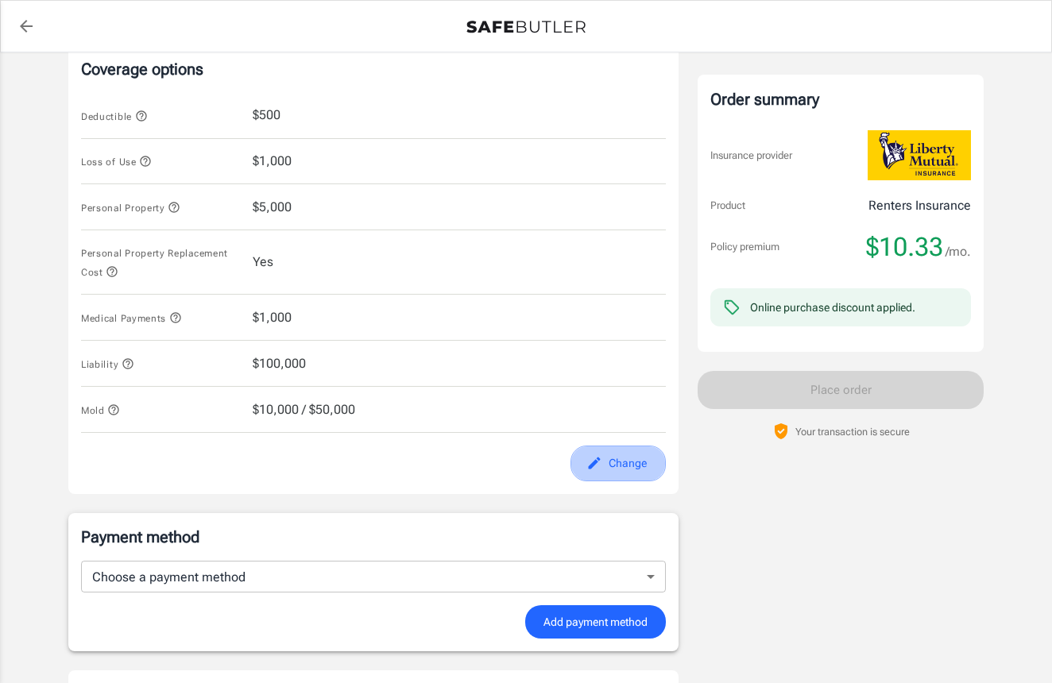
click at [614, 466] on button "Change" at bounding box center [618, 464] width 95 height 36
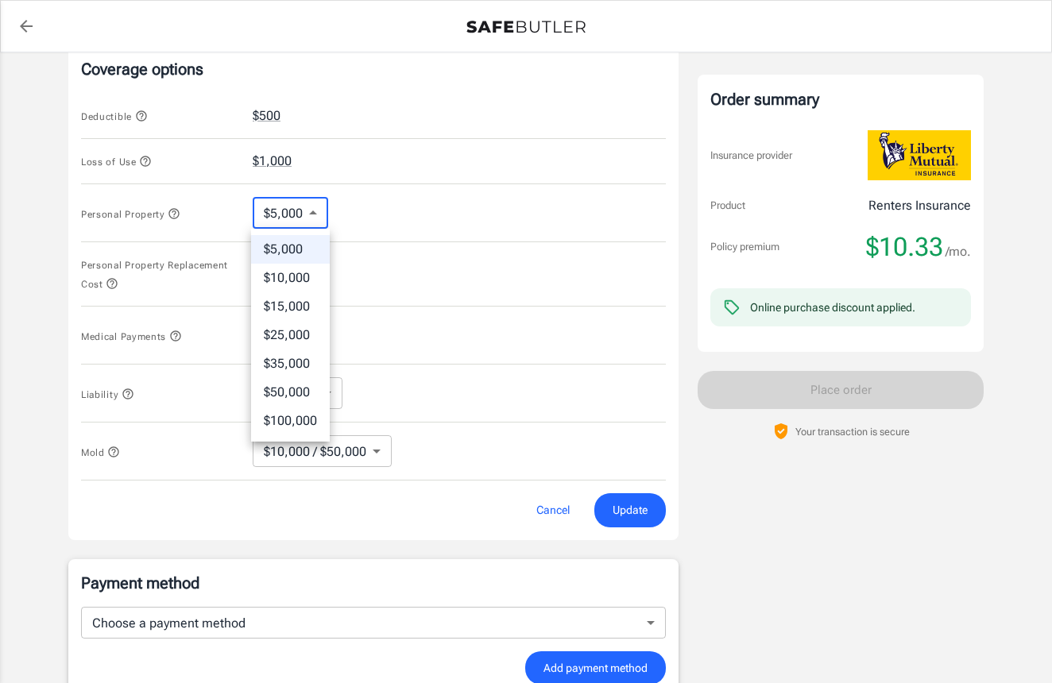
click at [311, 207] on body "Policy premium $ 10.33 /mo Liberty Mutual Renters Insurance [STREET_ADDRESS] Yo…" at bounding box center [526, 162] width 1052 height 1575
click at [305, 272] on li "$10,000" at bounding box center [290, 278] width 79 height 29
type input "10000"
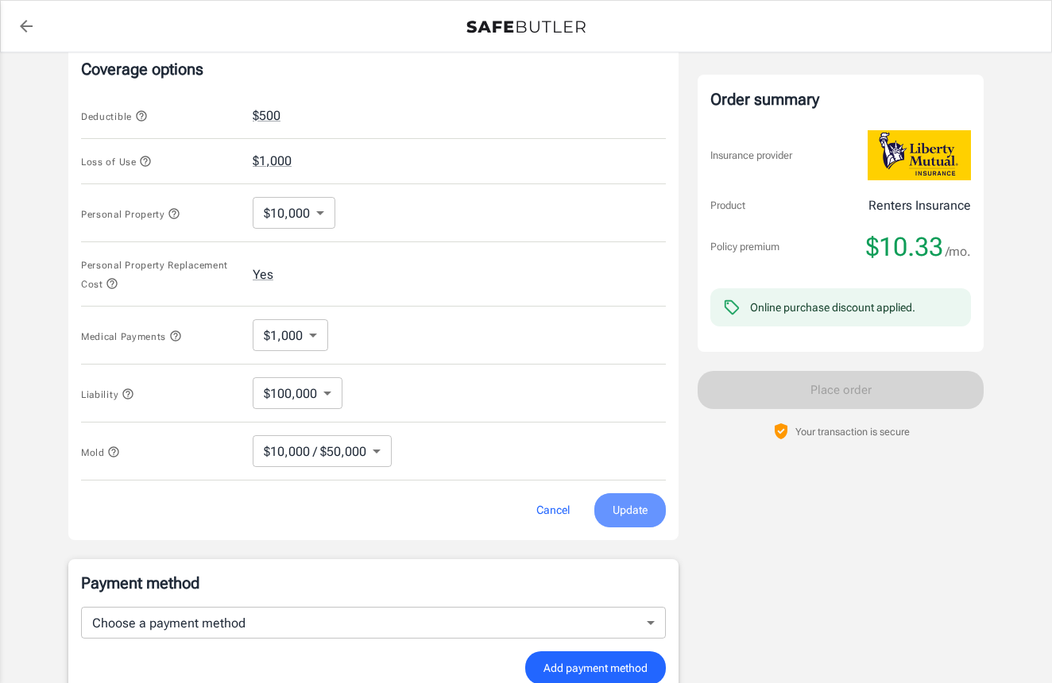
click at [618, 501] on span "Update" at bounding box center [630, 511] width 35 height 20
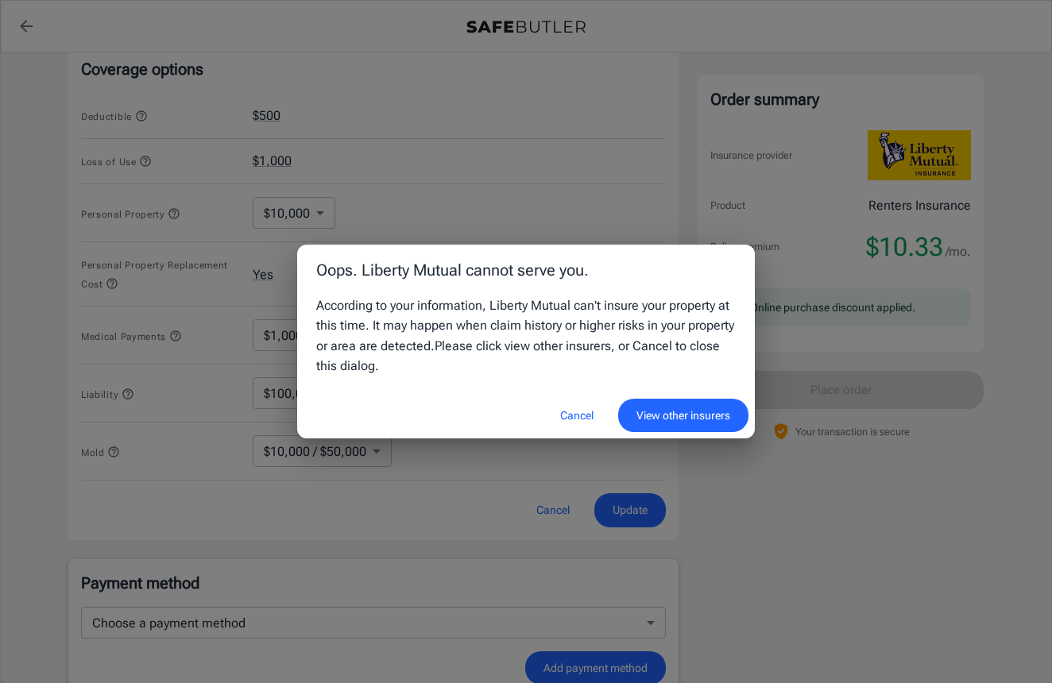
click at [578, 413] on button "Cancel" at bounding box center [577, 416] width 70 height 34
